Goal: Task Accomplishment & Management: Manage account settings

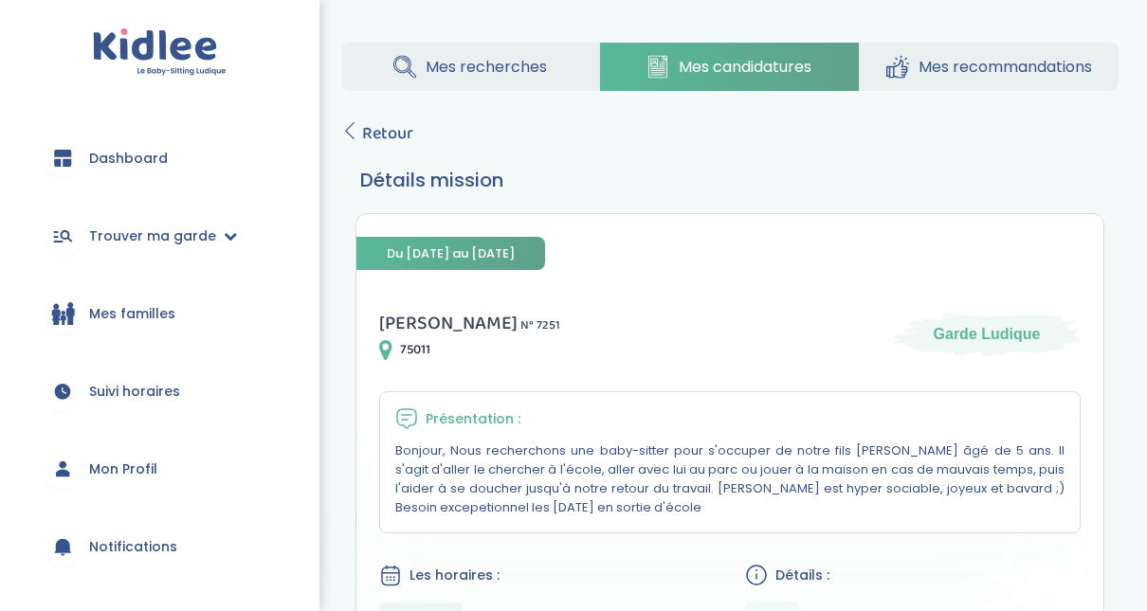
click at [693, 75] on span "Mes candidatures" at bounding box center [745, 67] width 133 height 24
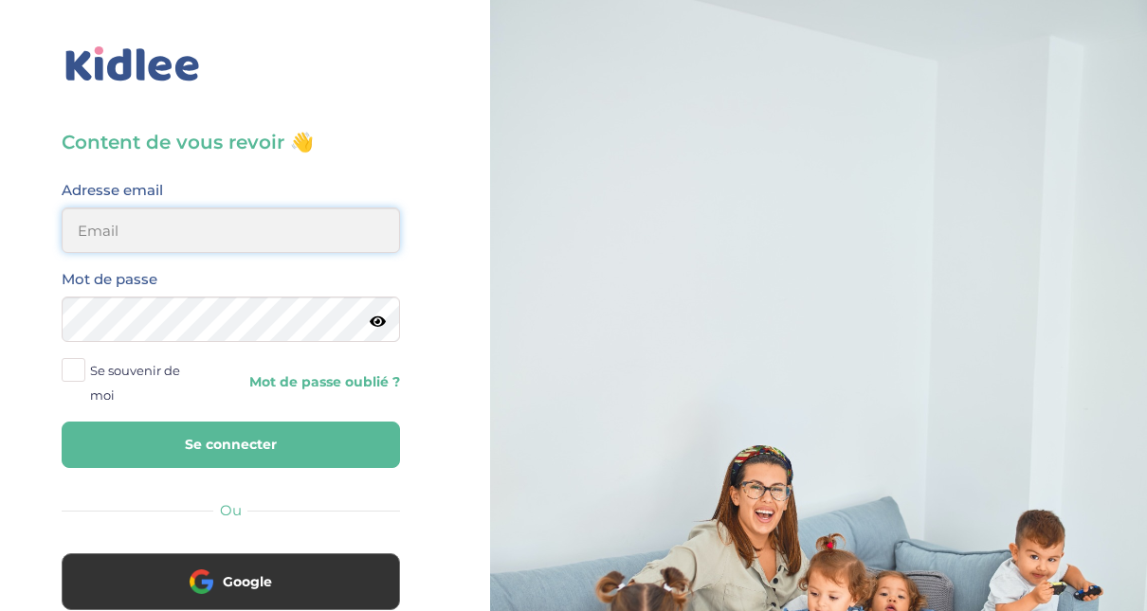
type input "[EMAIL_ADDRESS][DOMAIN_NAME]"
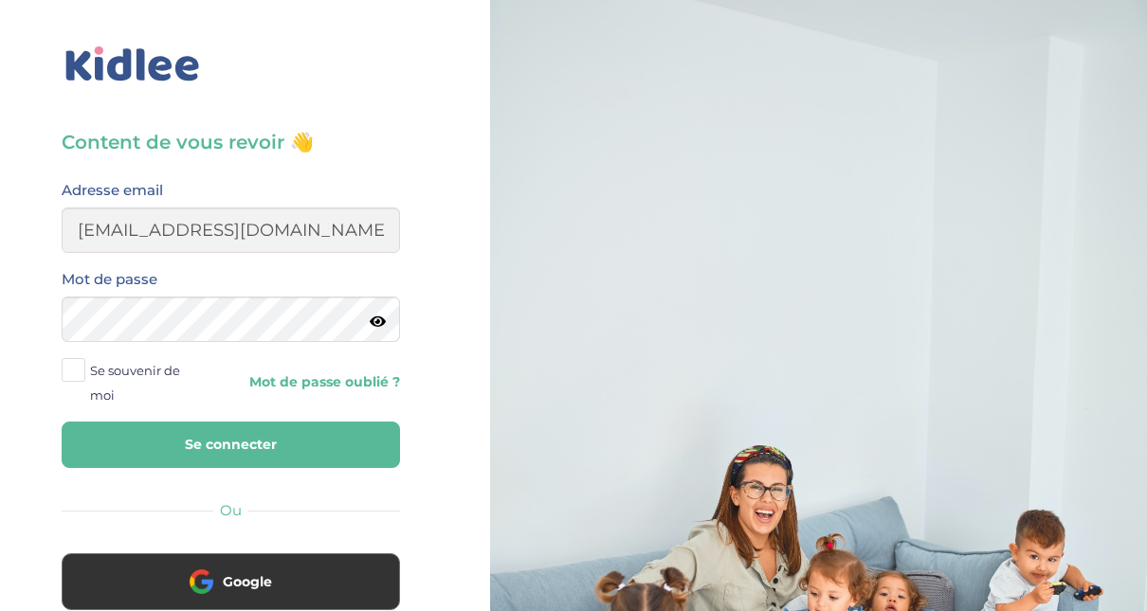
click at [188, 451] on button "Se connecter" at bounding box center [231, 445] width 338 height 46
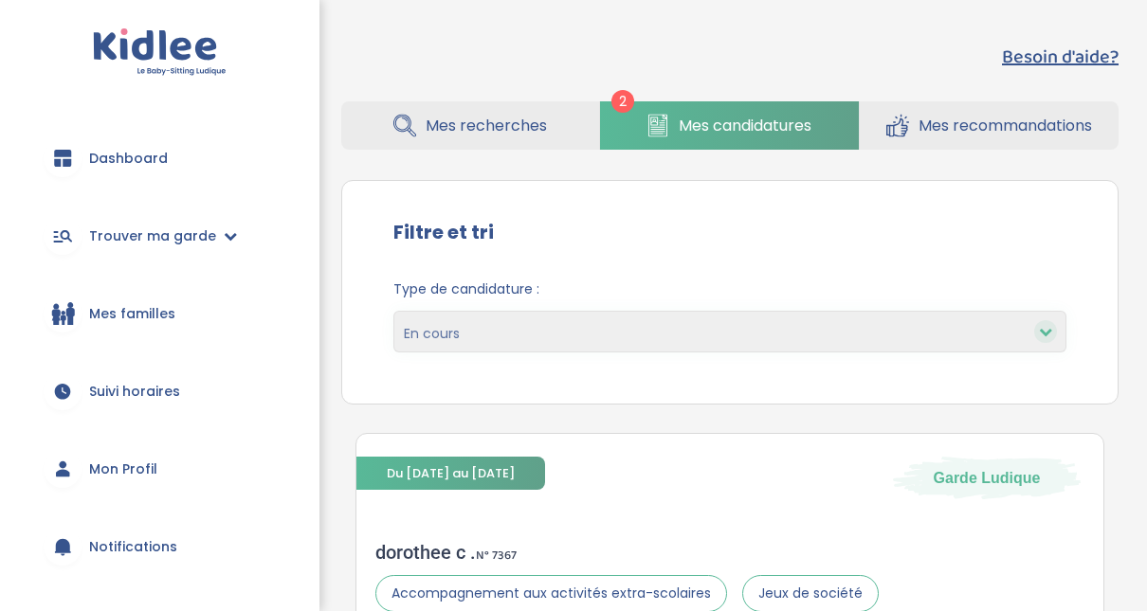
click at [1049, 336] on icon at bounding box center [1045, 331] width 13 height 13
click at [983, 322] on select "En cours Validées Non retenues Annulées Backup" at bounding box center [729, 332] width 673 height 42
select select "accepted"
click at [393, 311] on select "En cours Validées Non retenues Annulées Backup" at bounding box center [729, 332] width 673 height 42
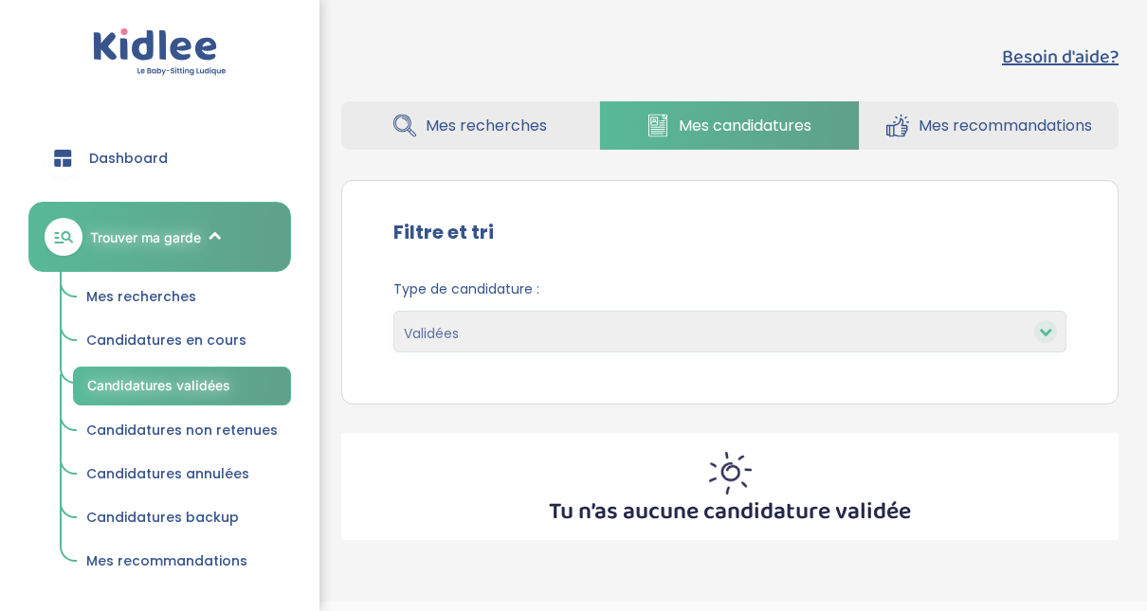
click at [1043, 334] on icon at bounding box center [1045, 331] width 13 height 13
click at [916, 332] on select "En cours Validées Non retenues Annulées Backup" at bounding box center [729, 332] width 673 height 42
select select "declined"
click at [393, 311] on select "En cours Validées Non retenues Annulées Backup" at bounding box center [729, 332] width 673 height 42
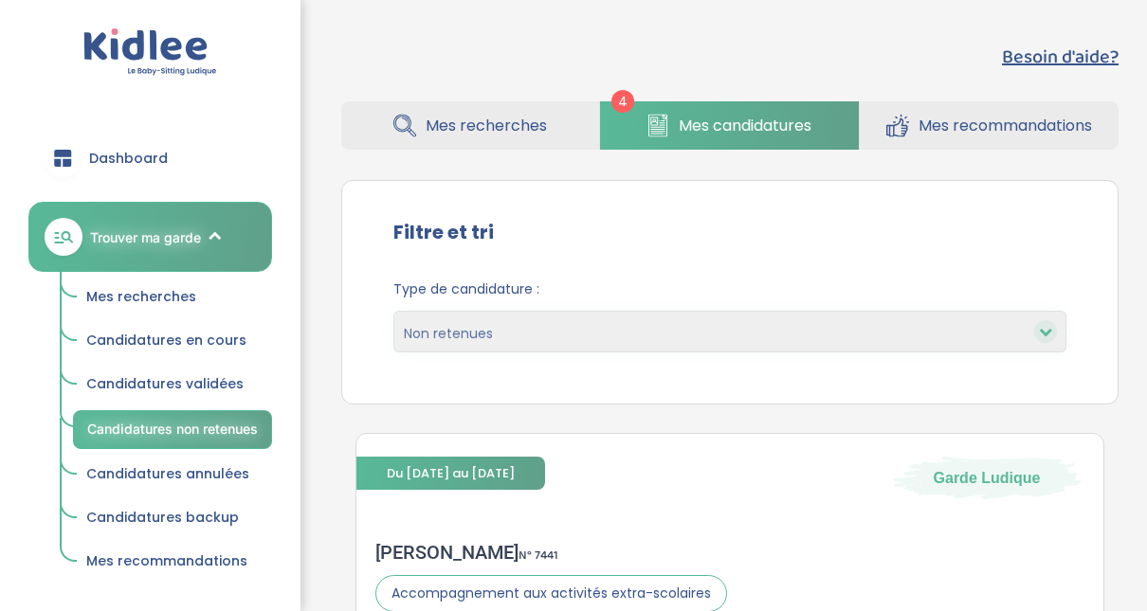
select select "declined"
click at [496, 136] on span "Mes recherches" at bounding box center [486, 126] width 121 height 24
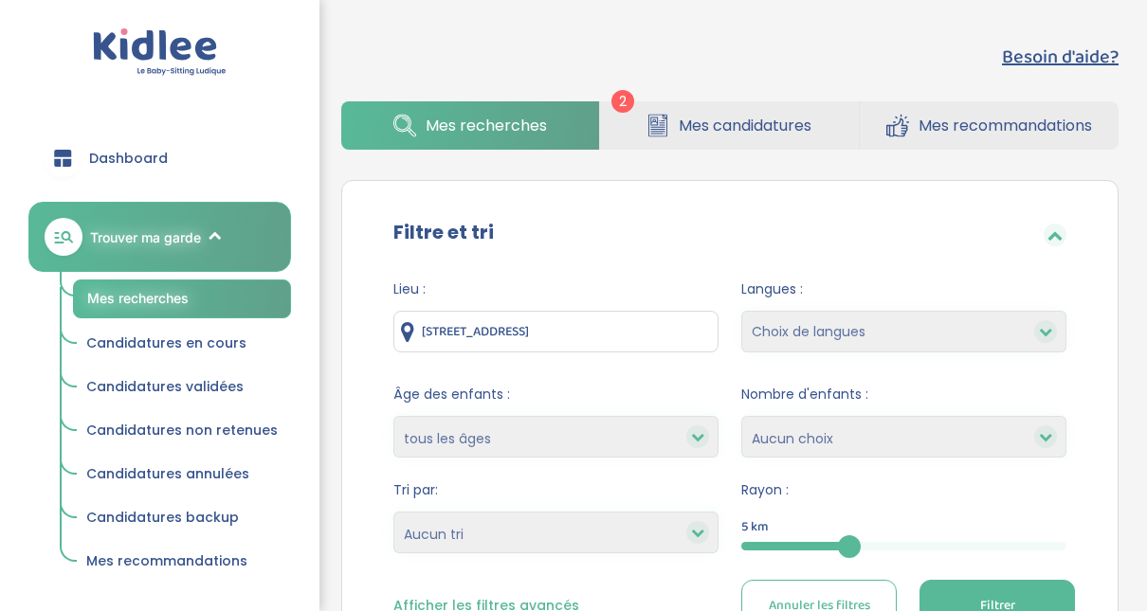
click at [219, 300] on link "Mes recherches" at bounding box center [182, 299] width 218 height 39
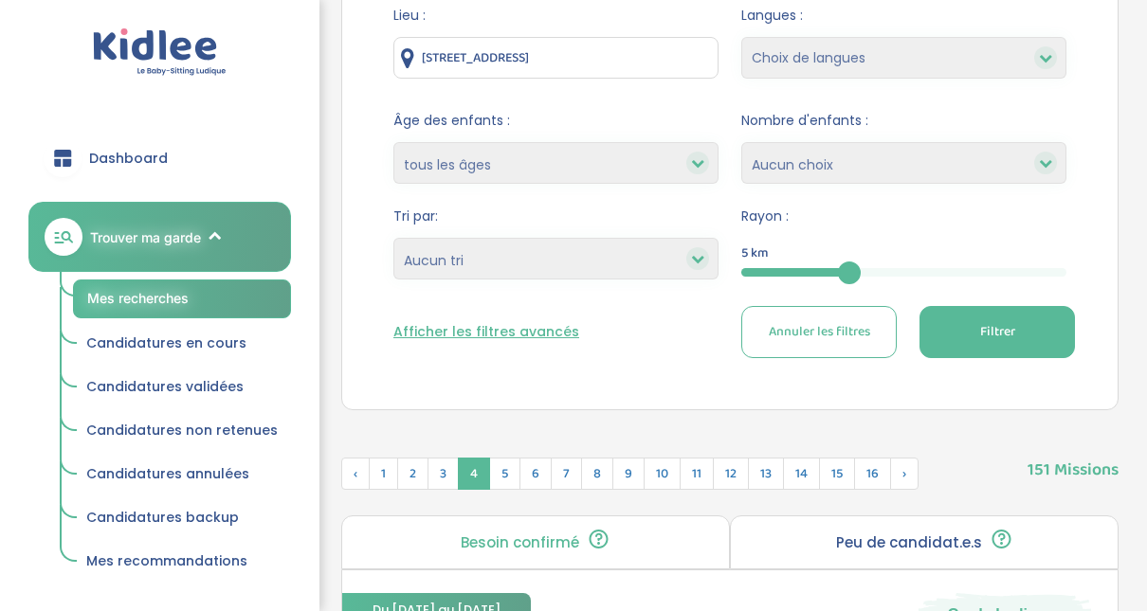
click at [1032, 324] on button "Filtrer" at bounding box center [996, 332] width 155 height 52
